Goal: Check status: Check status

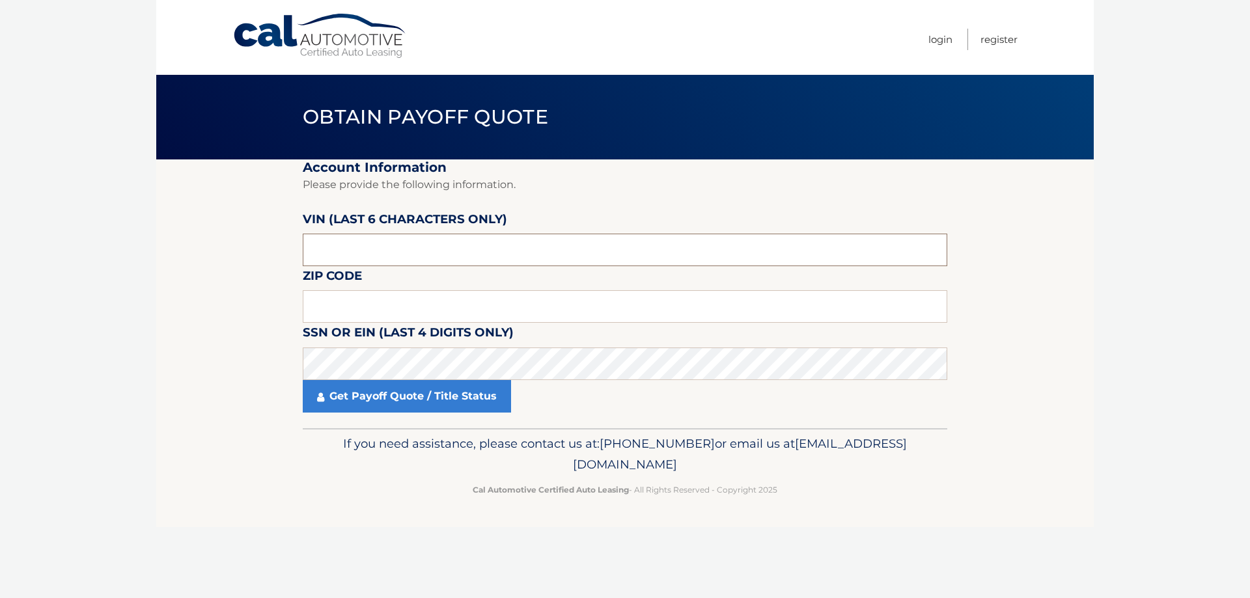
click at [393, 249] on input "text" at bounding box center [625, 250] width 645 height 33
type input "198906"
click at [341, 397] on link "Get Payoff Quote / Title Status" at bounding box center [407, 396] width 208 height 33
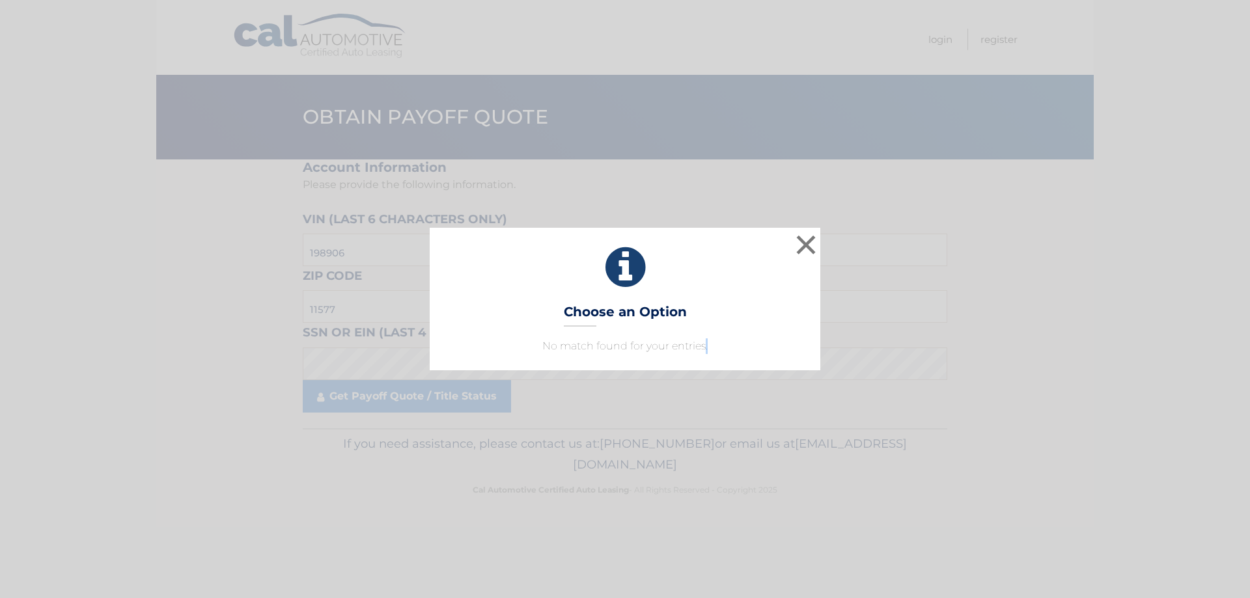
click at [706, 357] on div "× Choose an Option No match found for your entries. This is what you see on sec…" at bounding box center [625, 299] width 391 height 142
click at [797, 245] on button "×" at bounding box center [806, 245] width 26 height 26
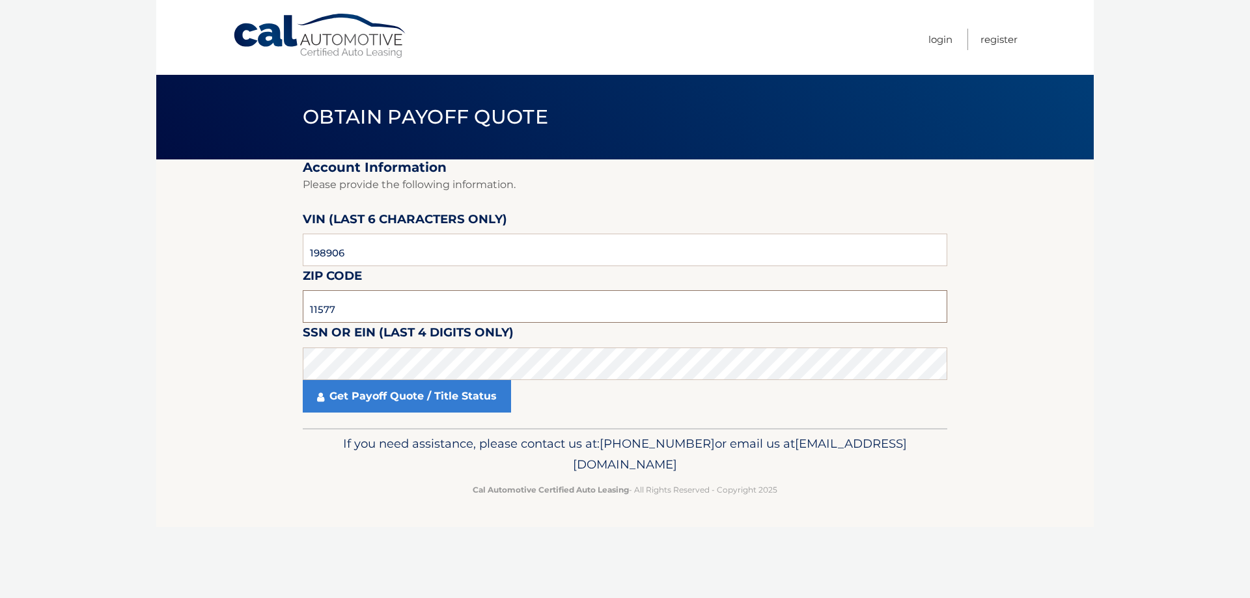
click at [372, 304] on input "11577" at bounding box center [625, 306] width 645 height 33
drag, startPoint x: 286, startPoint y: 320, endPoint x: 270, endPoint y: 327, distance: 17.5
click at [277, 324] on section "Account Information Please provide the following information. VIN (last 6 chara…" at bounding box center [624, 294] width 937 height 269
click at [452, 413] on fieldset "Account Information Please provide the following information. VIN (last 6 chara…" at bounding box center [625, 294] width 645 height 269
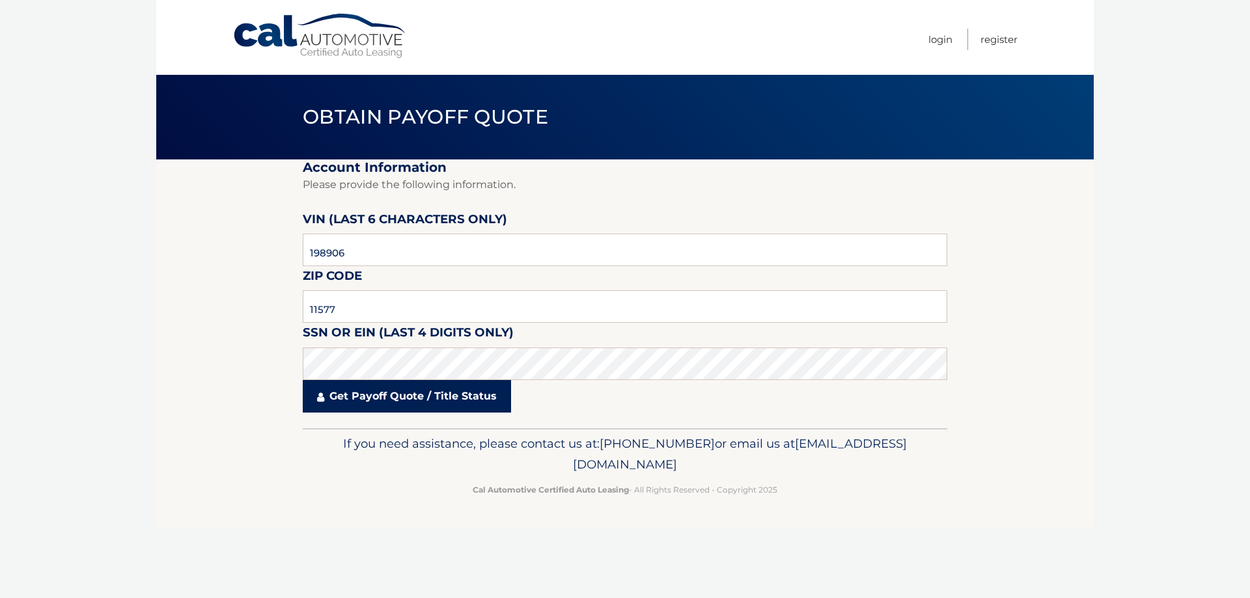
click at [464, 394] on link "Get Payoff Quote / Title Status" at bounding box center [407, 396] width 208 height 33
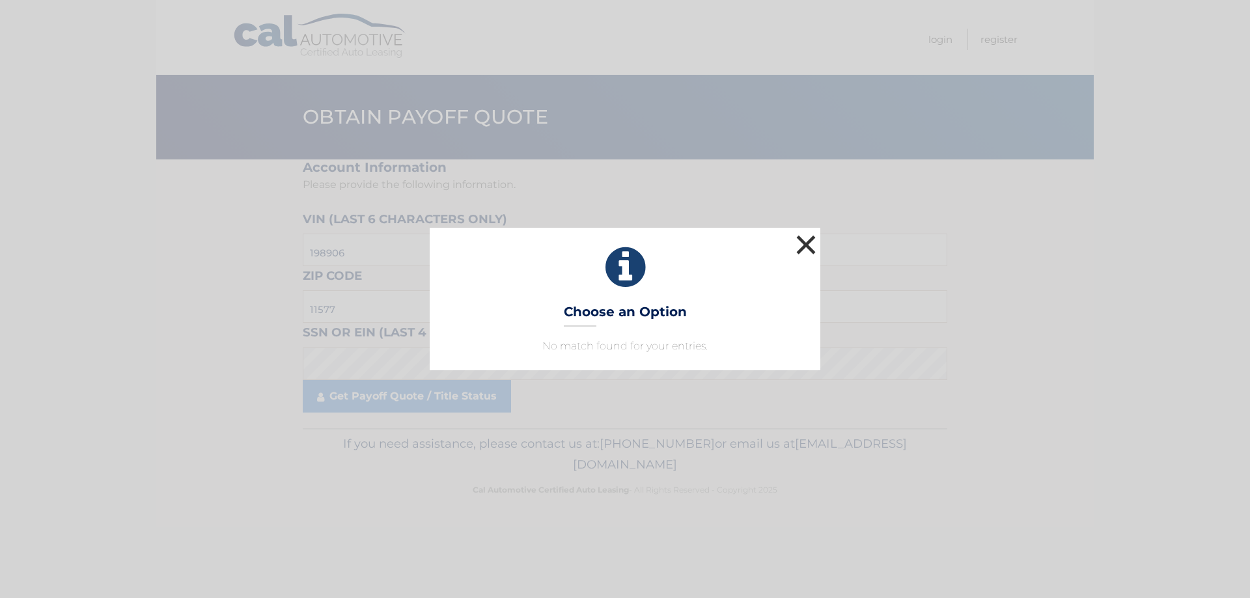
click at [805, 251] on button "×" at bounding box center [806, 245] width 26 height 26
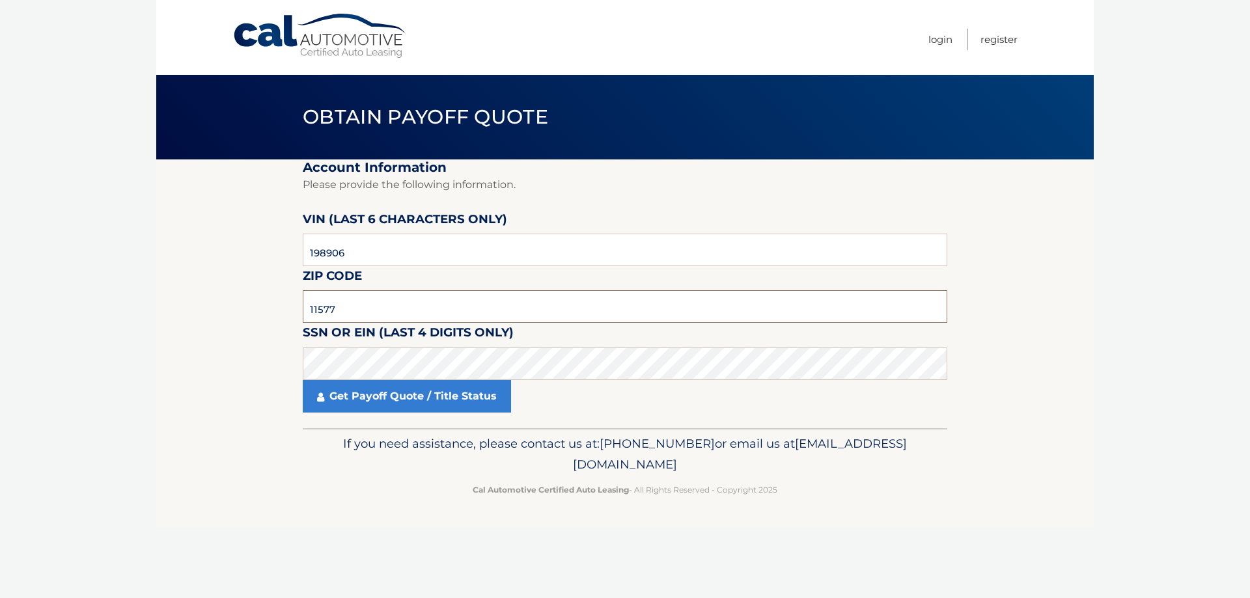
drag, startPoint x: 348, startPoint y: 311, endPoint x: 139, endPoint y: 392, distance: 223.4
click at [169, 374] on section "Account Information Please provide the following information. VIN (last 6 chara…" at bounding box center [624, 294] width 937 height 269
click at [493, 400] on link "Get Payoff Quote / Title Status" at bounding box center [407, 396] width 208 height 33
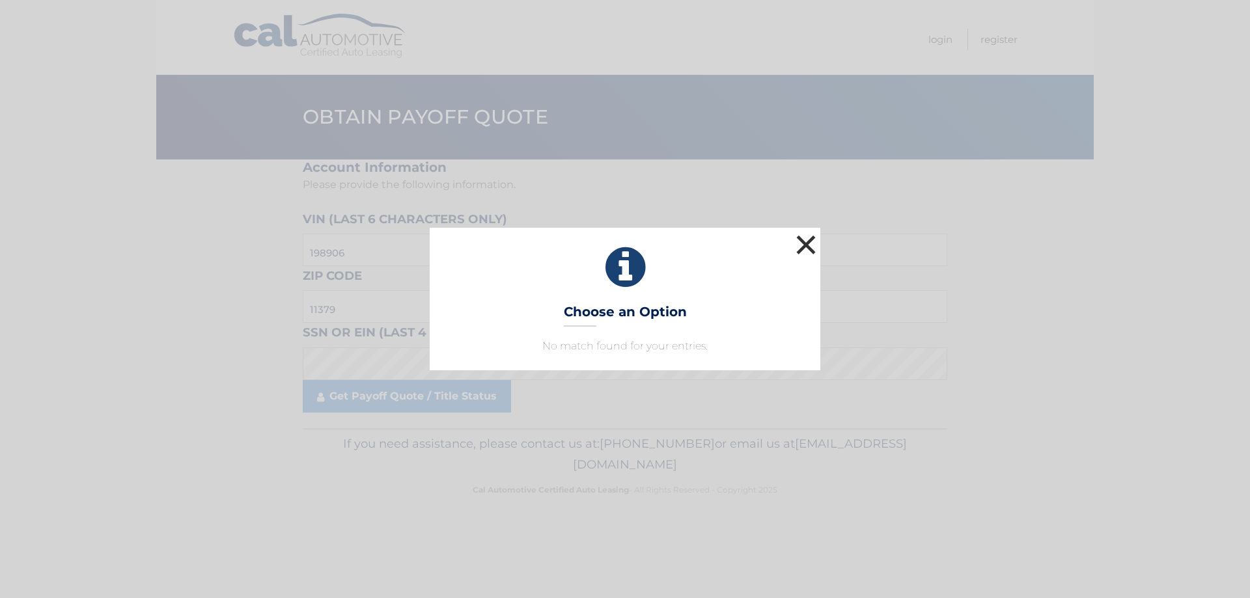
click at [810, 248] on button "×" at bounding box center [806, 245] width 26 height 26
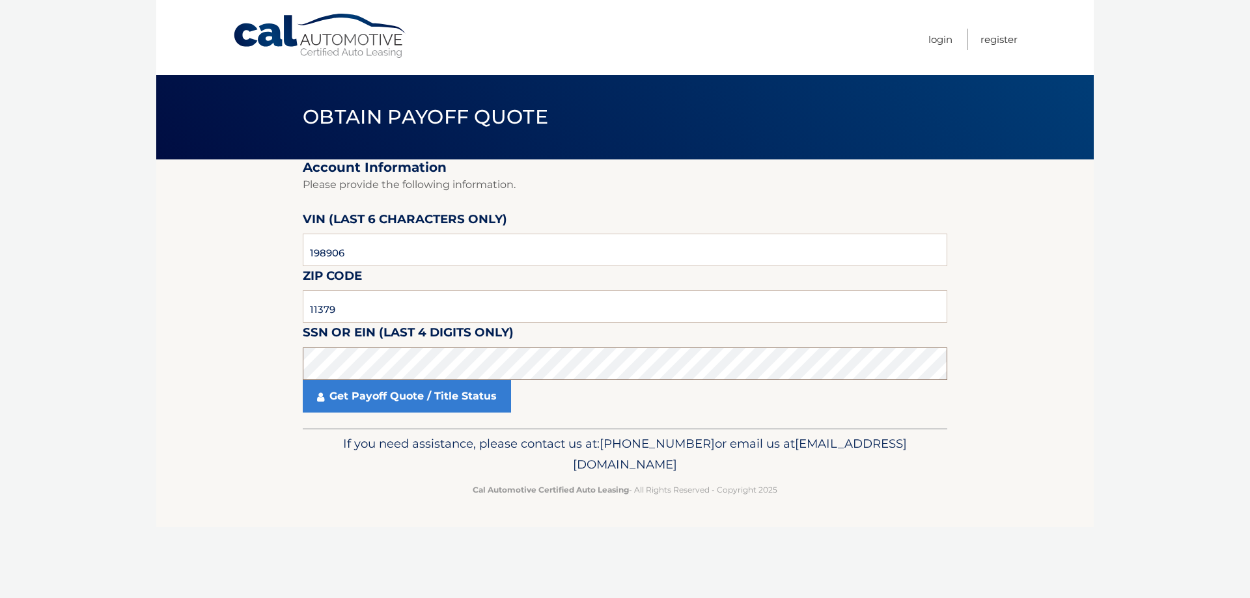
click at [255, 367] on section "Account Information Please provide the following information. VIN (last 6 chara…" at bounding box center [624, 294] width 937 height 269
click at [419, 395] on link "Get Payoff Quote / Title Status" at bounding box center [407, 396] width 208 height 33
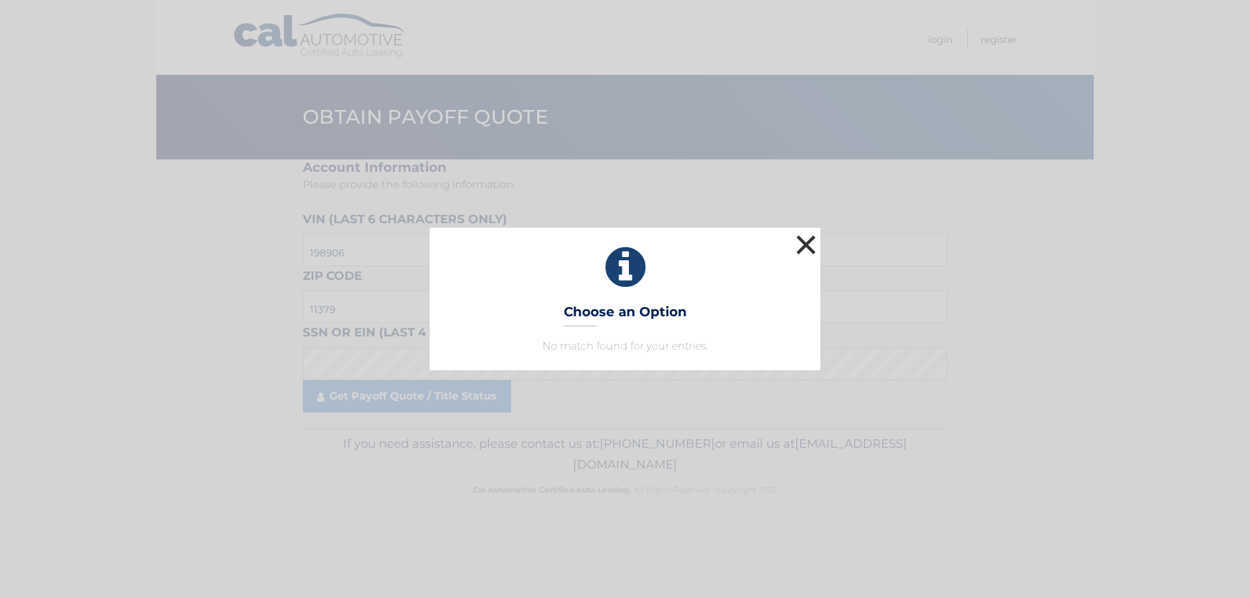
click at [808, 243] on button "×" at bounding box center [806, 245] width 26 height 26
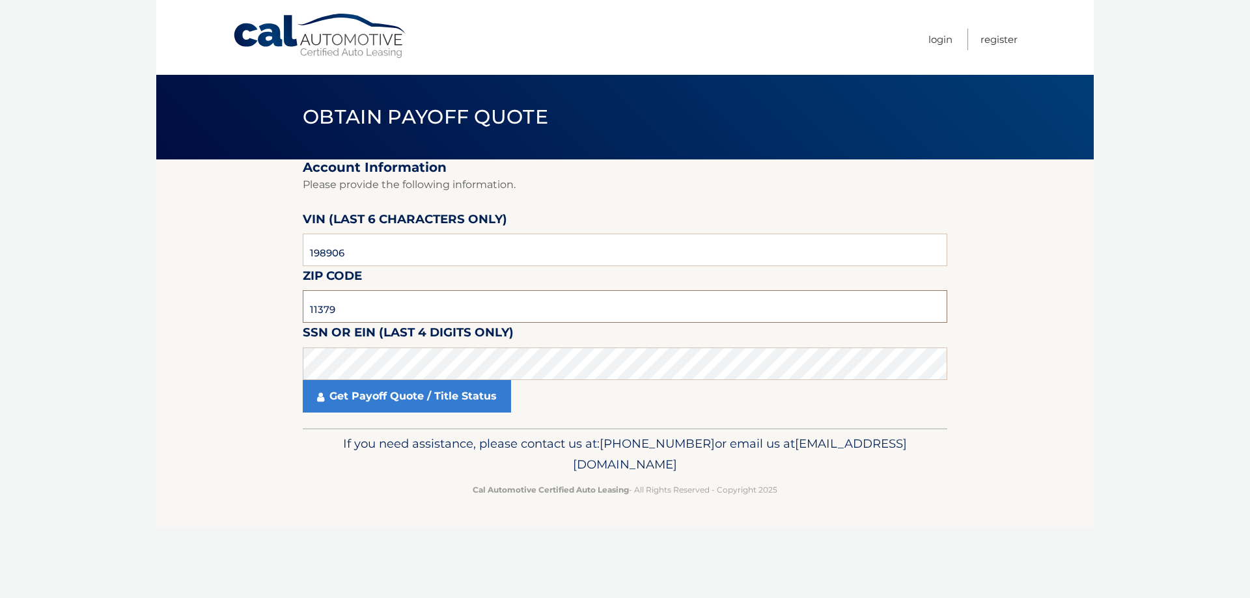
drag, startPoint x: 350, startPoint y: 306, endPoint x: 230, endPoint y: 324, distance: 121.7
click at [236, 320] on section "Account Information Please provide the following information. VIN (last 6 chara…" at bounding box center [624, 294] width 937 height 269
click at [399, 392] on link "Get Payoff Quote / Title Status" at bounding box center [407, 396] width 208 height 33
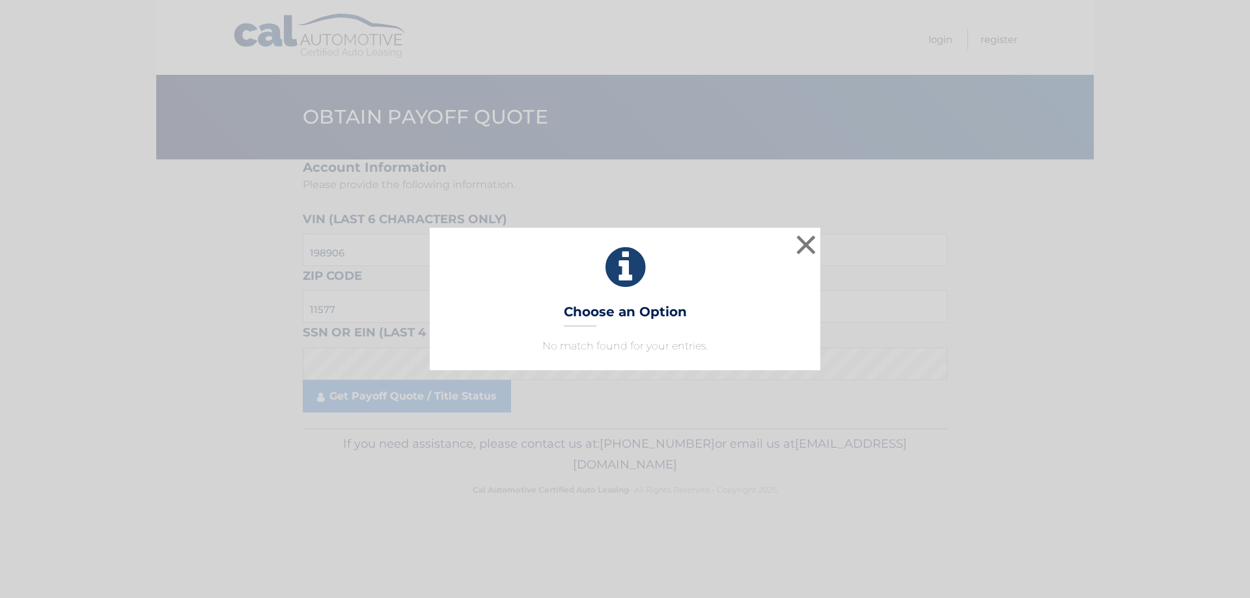
click at [826, 238] on div "× Choose an Option No match found for your entries. This is what you see on sec…" at bounding box center [625, 299] width 1240 height 142
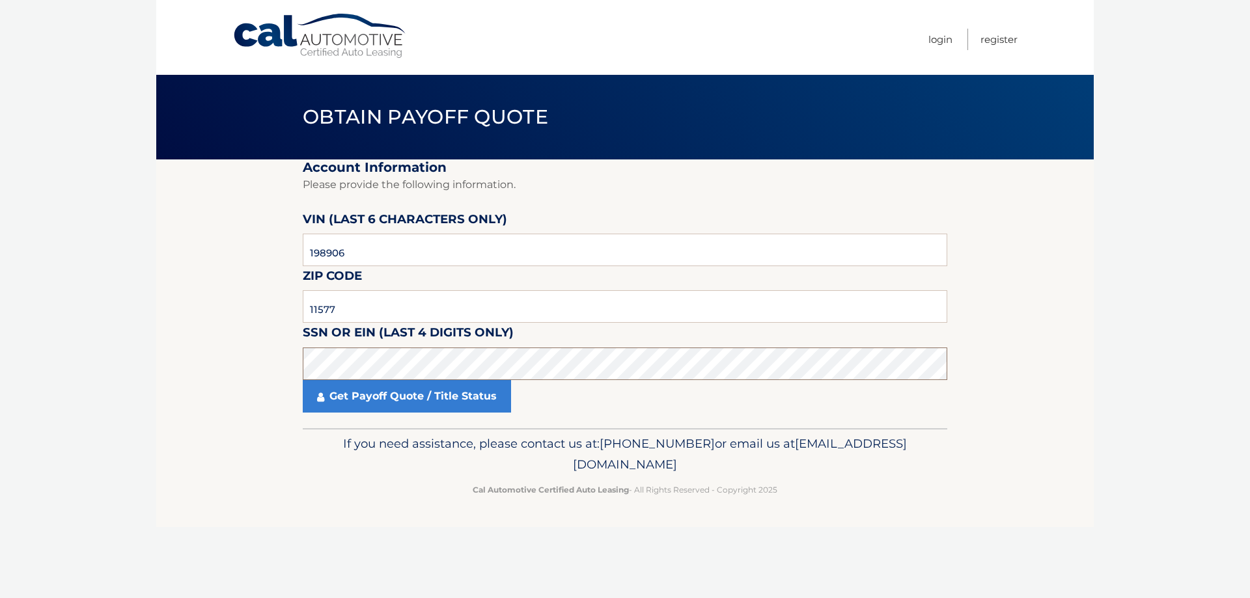
click at [247, 373] on section "Account Information Please provide the following information. VIN (last 6 chara…" at bounding box center [624, 294] width 937 height 269
click at [320, 390] on link "Get Payoff Quote / Title Status" at bounding box center [407, 396] width 208 height 33
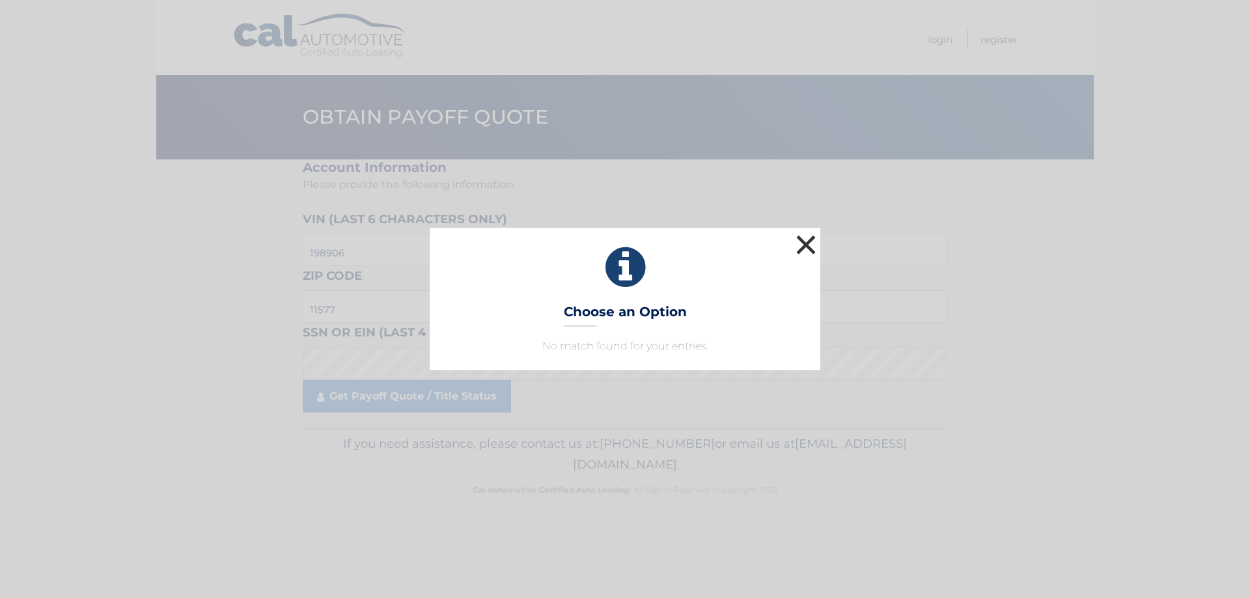
drag, startPoint x: 807, startPoint y: 251, endPoint x: 773, endPoint y: 259, distance: 35.4
click at [798, 255] on button "×" at bounding box center [806, 245] width 26 height 26
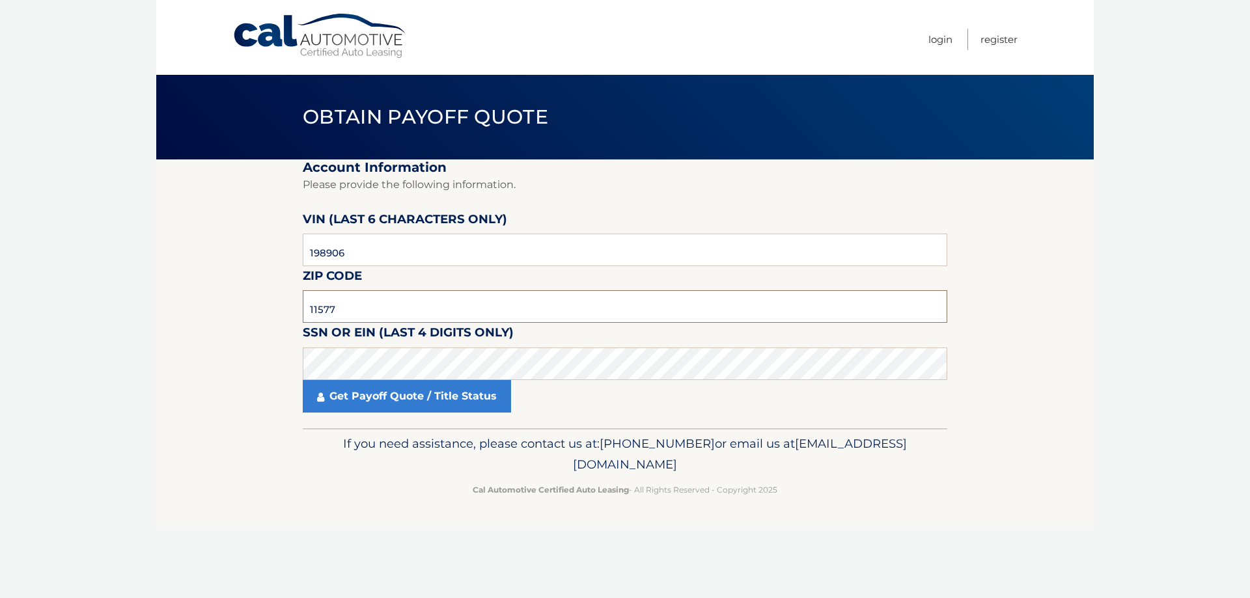
click at [375, 303] on input "11577" at bounding box center [625, 306] width 645 height 33
type input "11379"
click at [340, 401] on link "Get Payoff Quote / Title Status" at bounding box center [407, 396] width 208 height 33
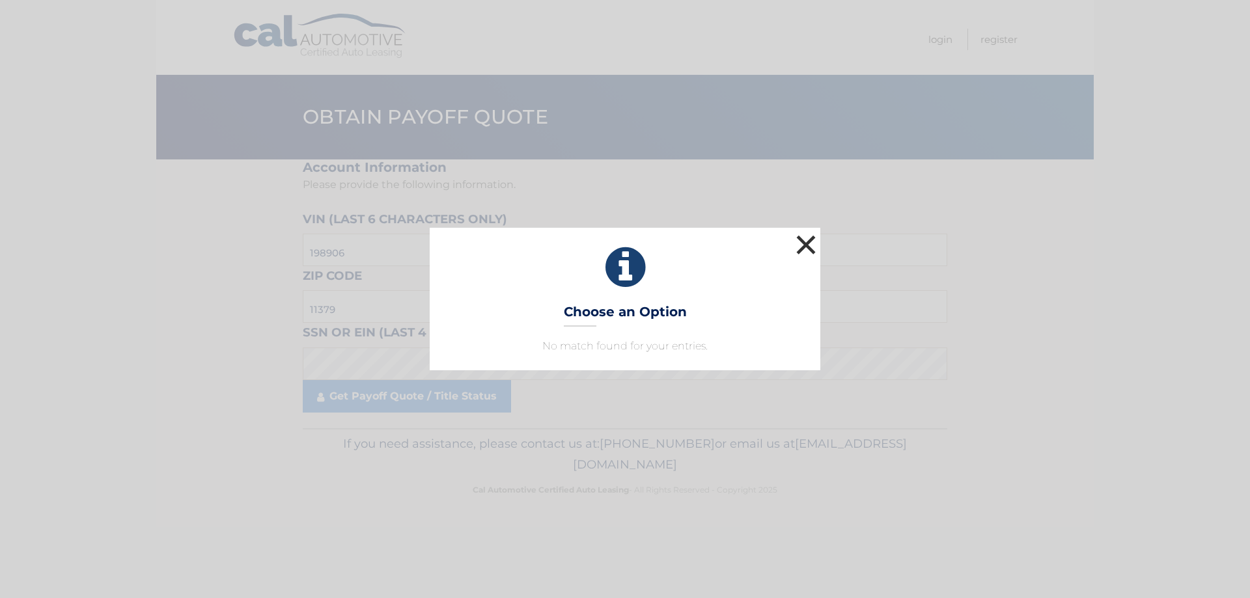
click at [803, 239] on button "×" at bounding box center [806, 245] width 26 height 26
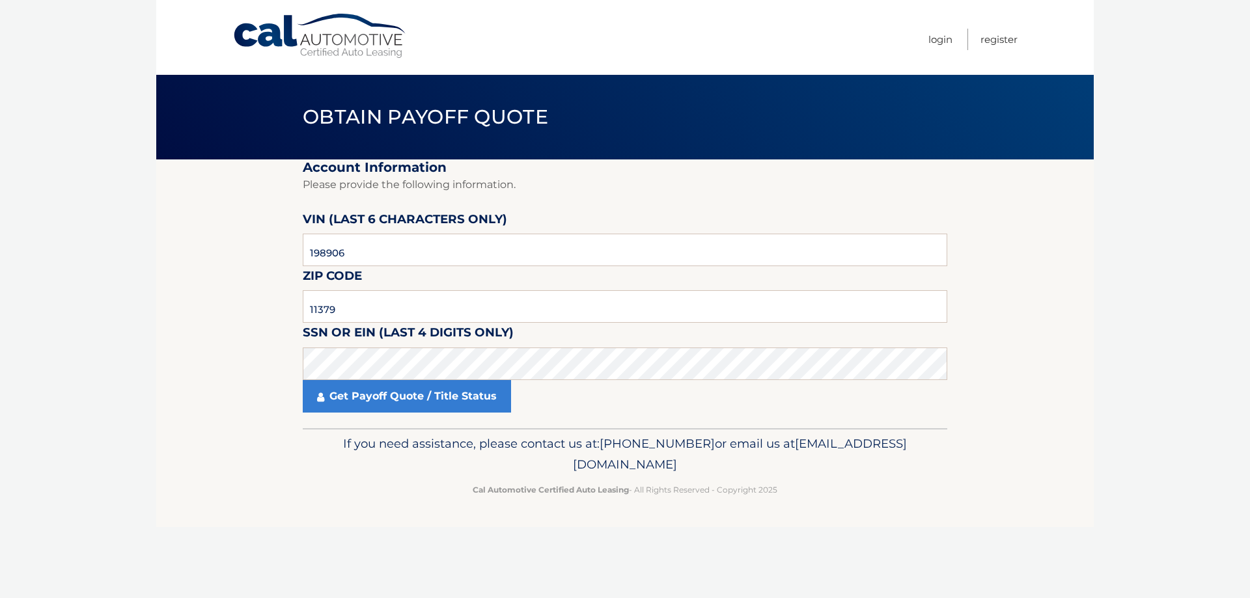
click at [271, 30] on link "Cal Automotive" at bounding box center [320, 36] width 176 height 46
click at [365, 247] on input "text" at bounding box center [625, 250] width 645 height 33
type input "198906"
type input "11577"
click at [436, 389] on link "Get Payoff Quote / Title Status" at bounding box center [407, 396] width 208 height 33
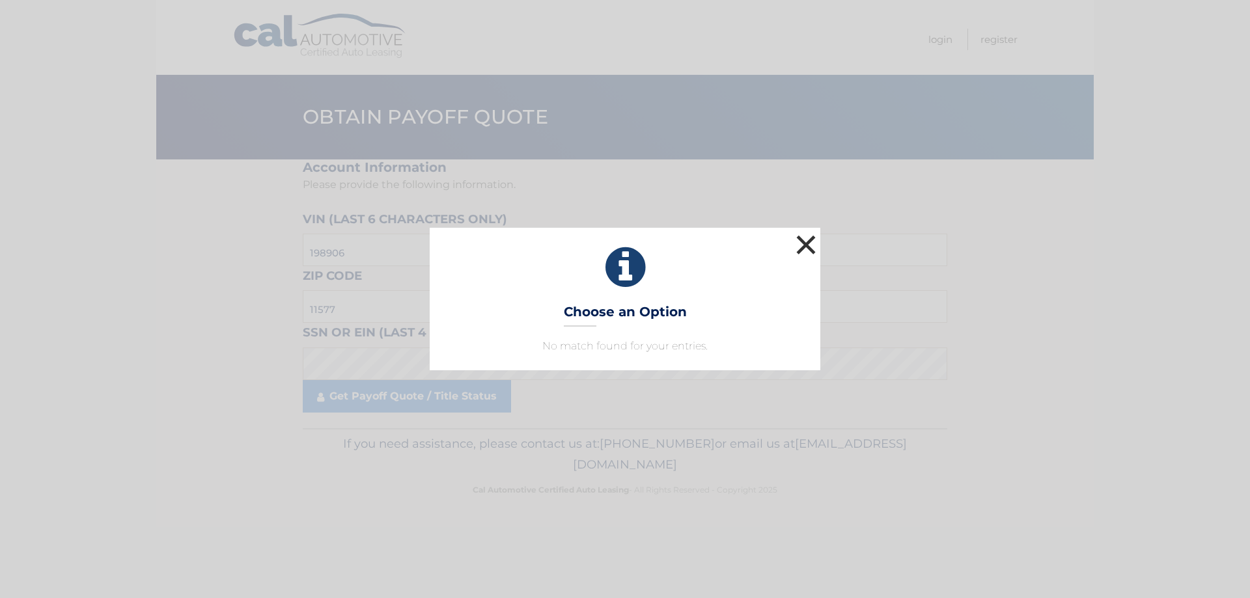
click at [801, 248] on button "×" at bounding box center [806, 245] width 26 height 26
